Goal: Find specific page/section

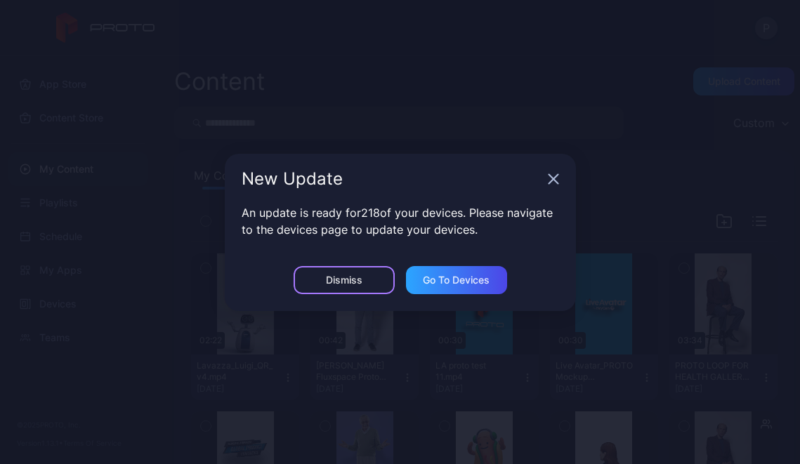
click at [367, 282] on div "Dismiss" at bounding box center [344, 280] width 101 height 28
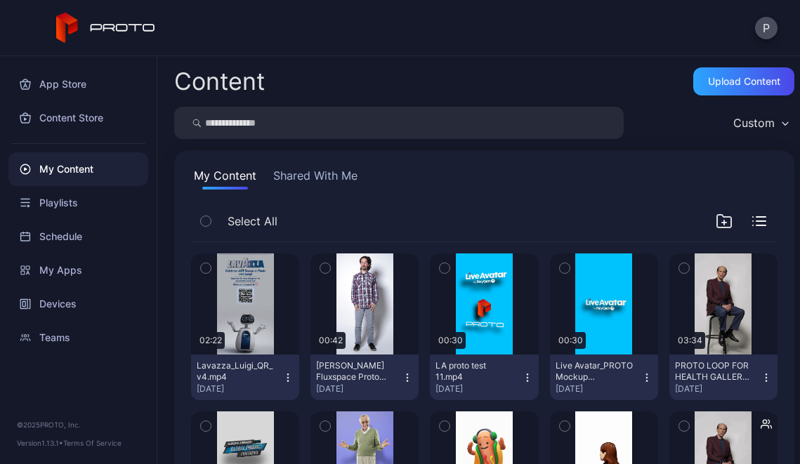
click at [265, 123] on input "search" at bounding box center [399, 123] width 450 height 32
click at [64, 300] on div "Devices" at bounding box center [78, 304] width 140 height 34
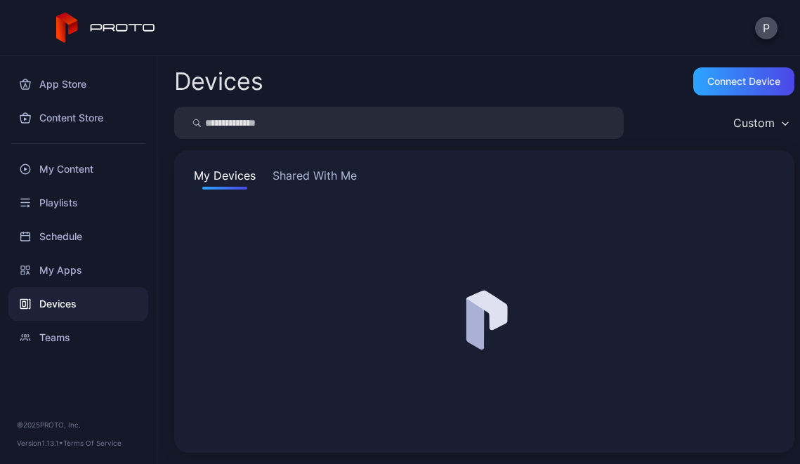
click at [278, 121] on input "search" at bounding box center [399, 123] width 450 height 32
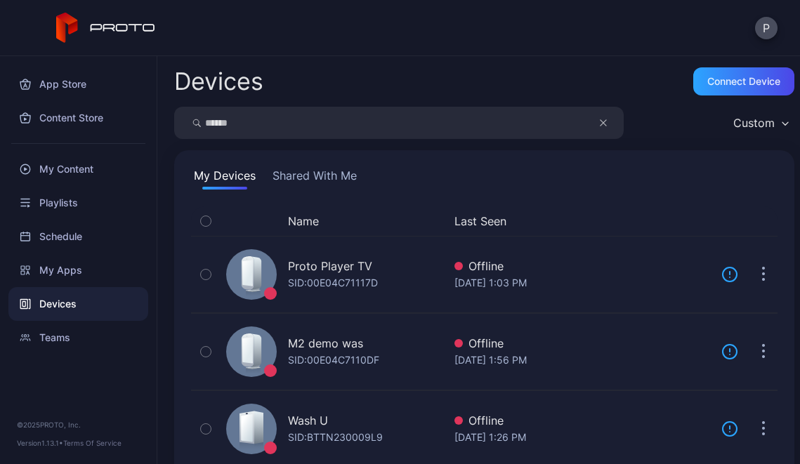
type input "******"
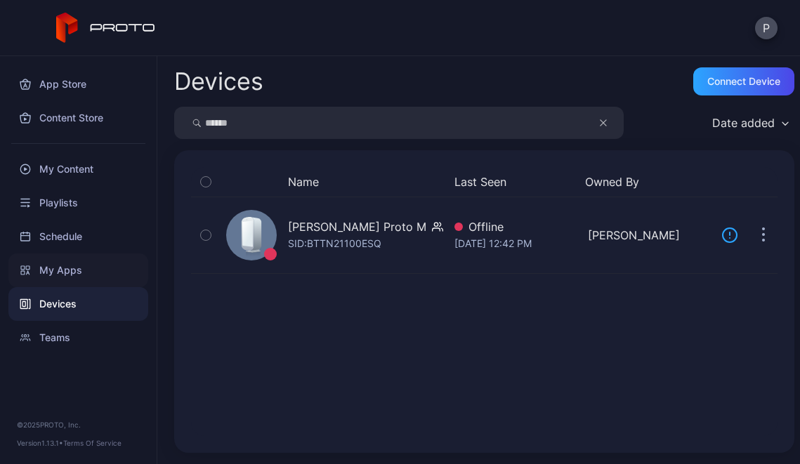
click at [72, 267] on div "My Apps" at bounding box center [78, 271] width 140 height 34
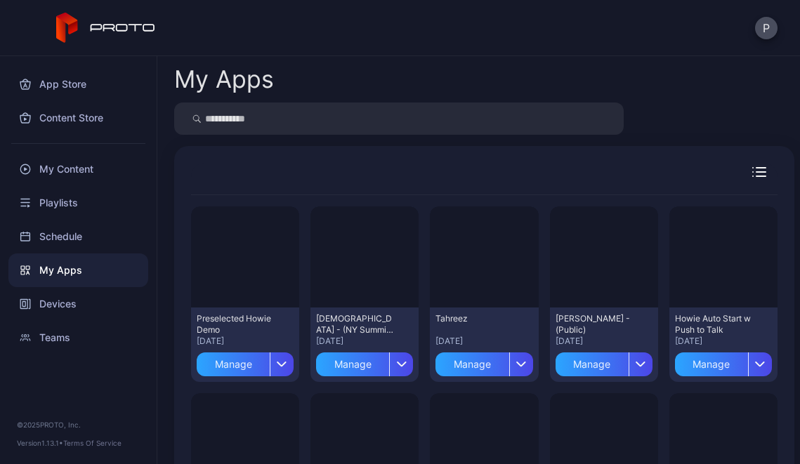
click at [281, 122] on input "search" at bounding box center [399, 119] width 450 height 32
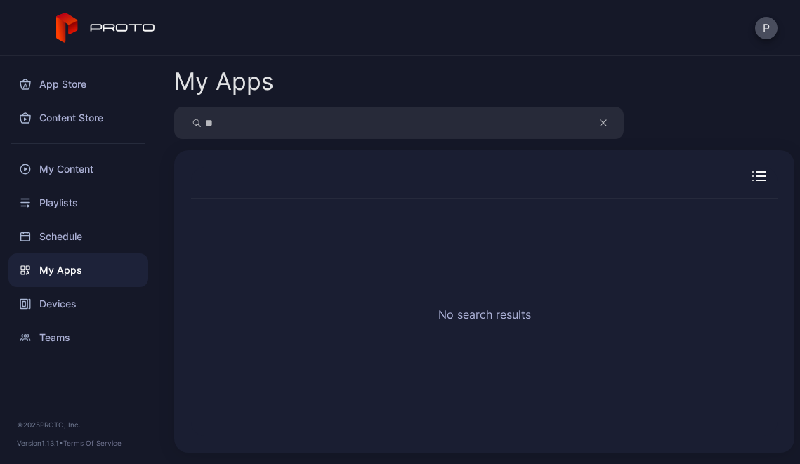
type input "*"
click at [83, 85] on div "App Store" at bounding box center [78, 84] width 140 height 34
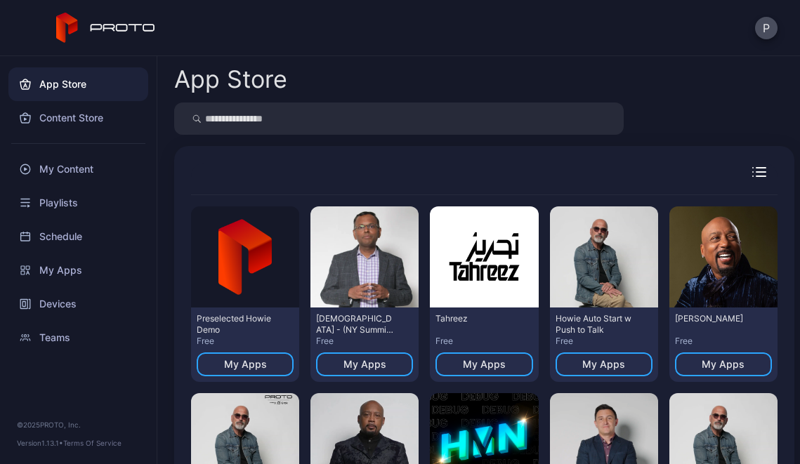
click at [268, 124] on input "search" at bounding box center [399, 119] width 450 height 32
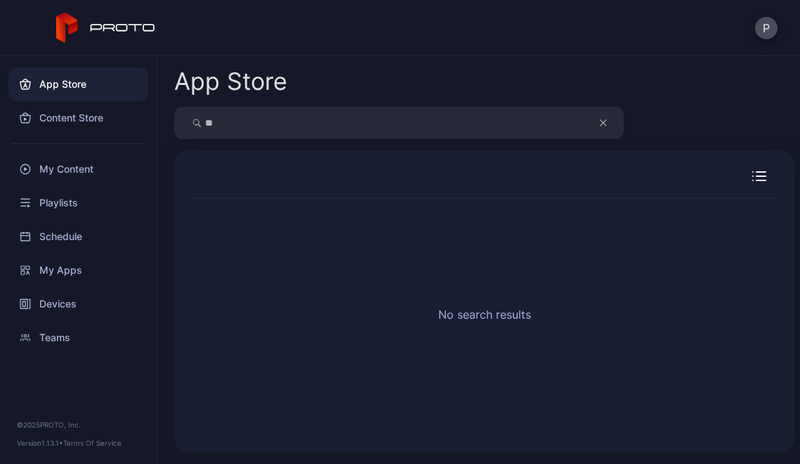
type input "*"
